Goal: Task Accomplishment & Management: Manage account settings

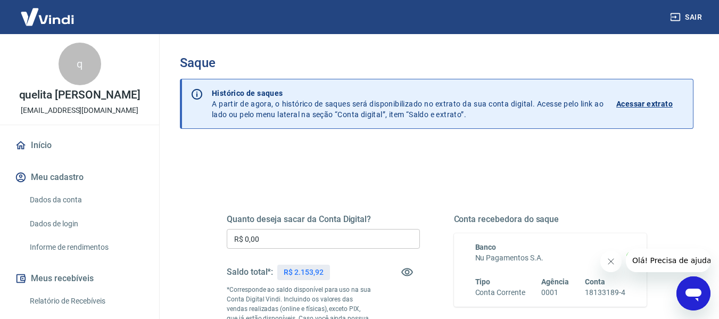
click at [308, 240] on input "R$ 0,00" at bounding box center [323, 239] width 193 height 20
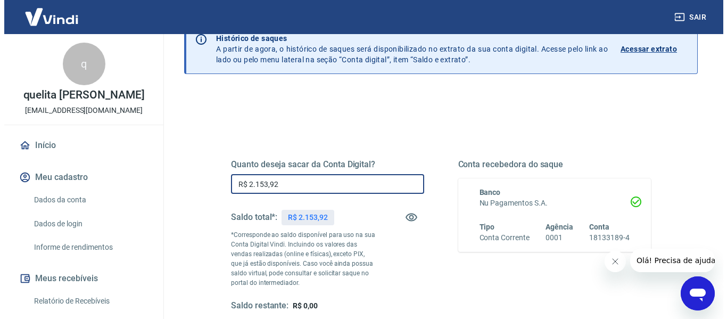
scroll to position [106, 0]
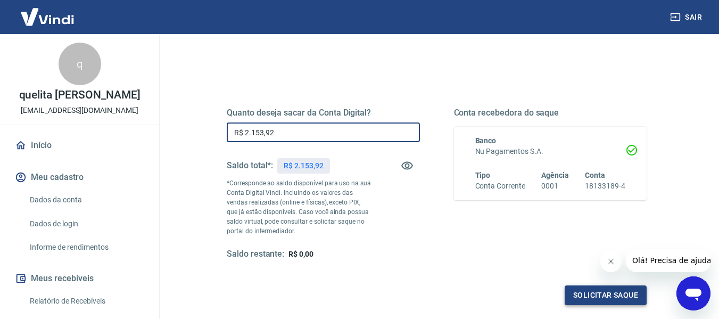
type input "R$ 2.153,92"
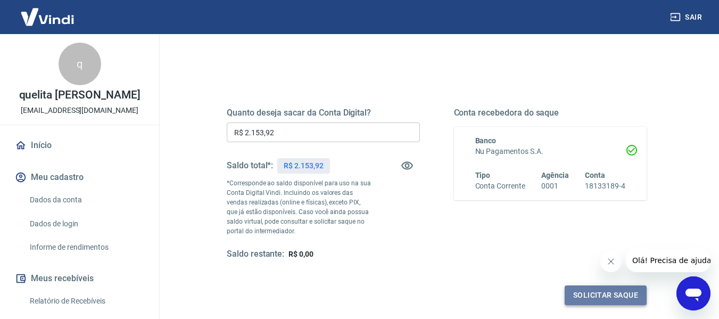
click at [573, 297] on button "Solicitar saque" at bounding box center [606, 295] width 82 height 20
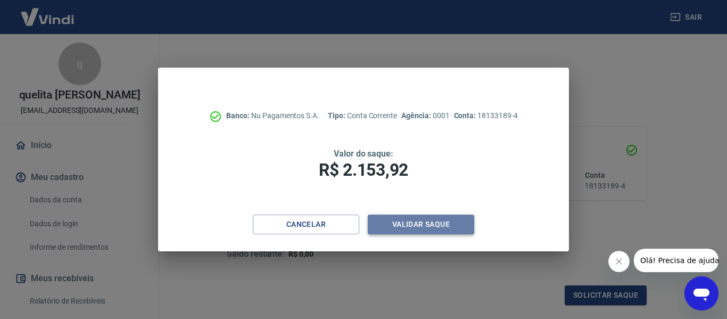
click at [430, 224] on button "Validar saque" at bounding box center [421, 225] width 106 height 20
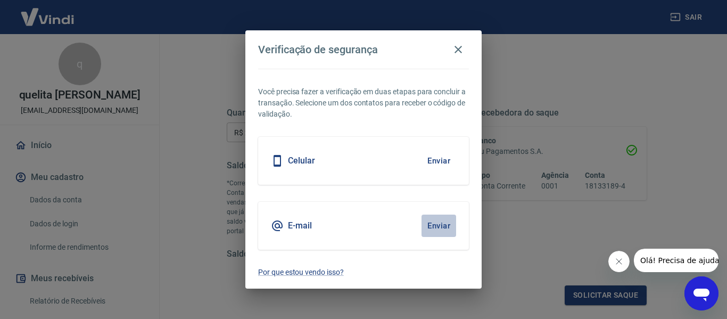
click at [439, 228] on button "Enviar" at bounding box center [439, 226] width 35 height 22
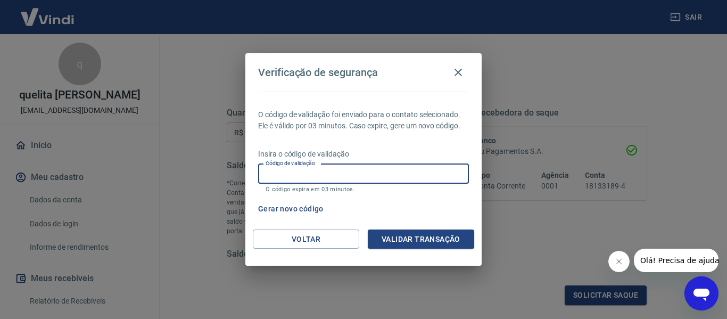
click at [412, 175] on input "Código de validação" at bounding box center [363, 174] width 211 height 20
type input "333656"
click at [410, 237] on button "Validar transação" at bounding box center [421, 239] width 106 height 20
